Goal: Transaction & Acquisition: Purchase product/service

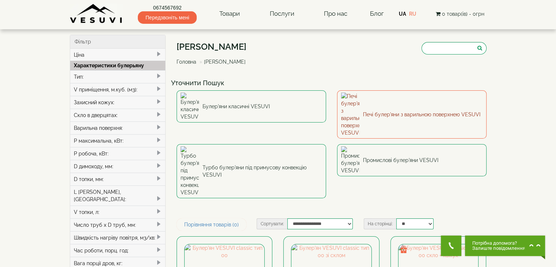
click at [454, 107] on link "Печі булер'яни з варильною поверхнею VESUVI" at bounding box center [412, 114] width 150 height 48
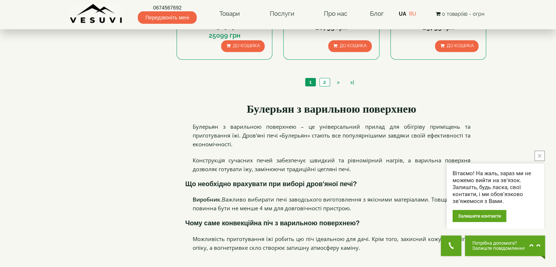
scroll to position [830, 0]
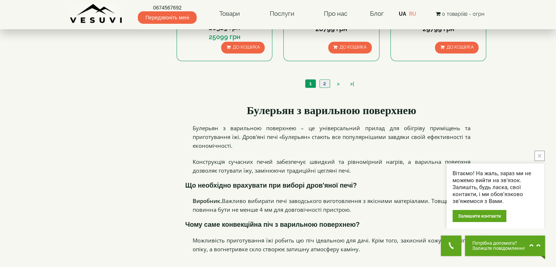
click at [325, 84] on link "2" at bounding box center [325, 84] width 10 height 8
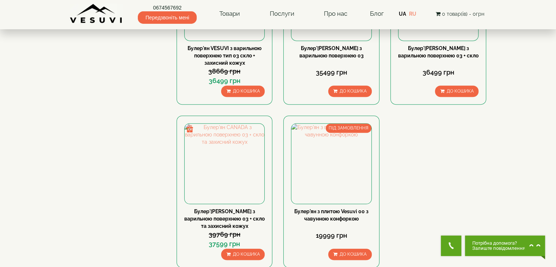
scroll to position [468, 0]
